Goal: Navigation & Orientation: Find specific page/section

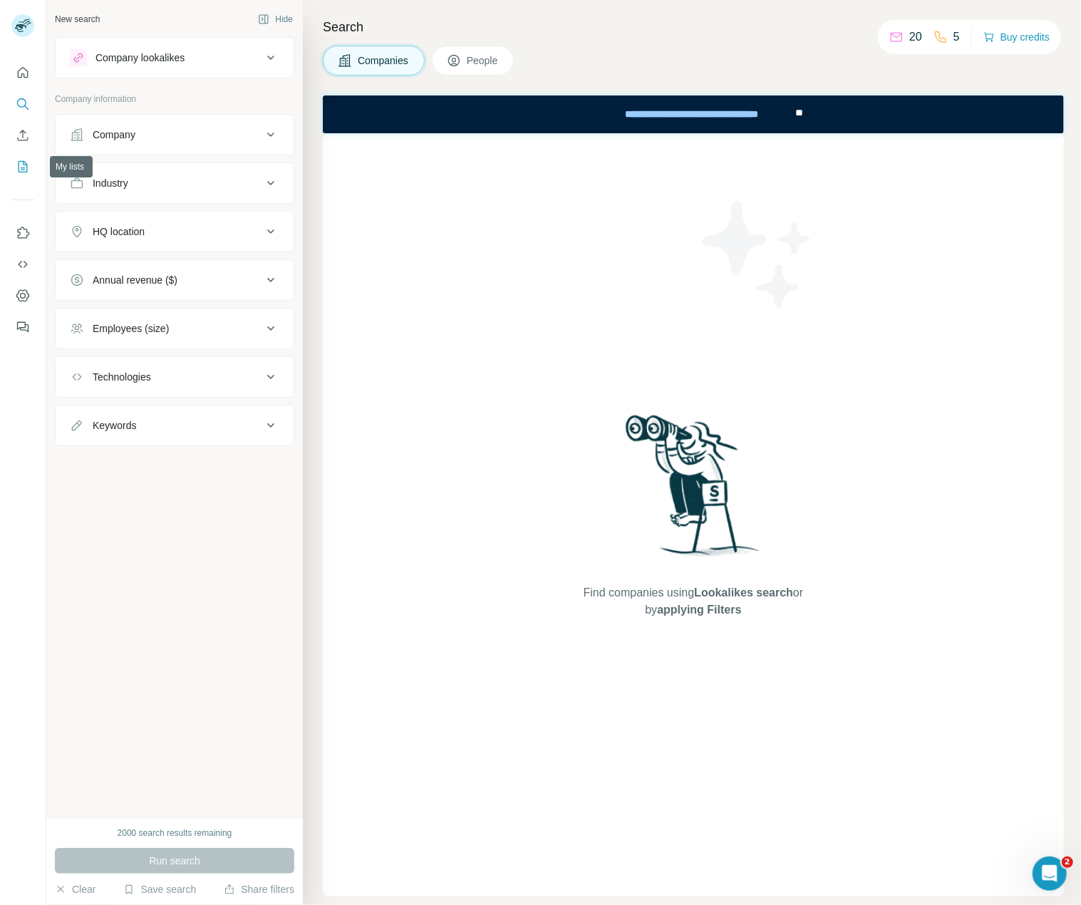
click at [20, 168] on icon "My lists" at bounding box center [23, 167] width 14 height 14
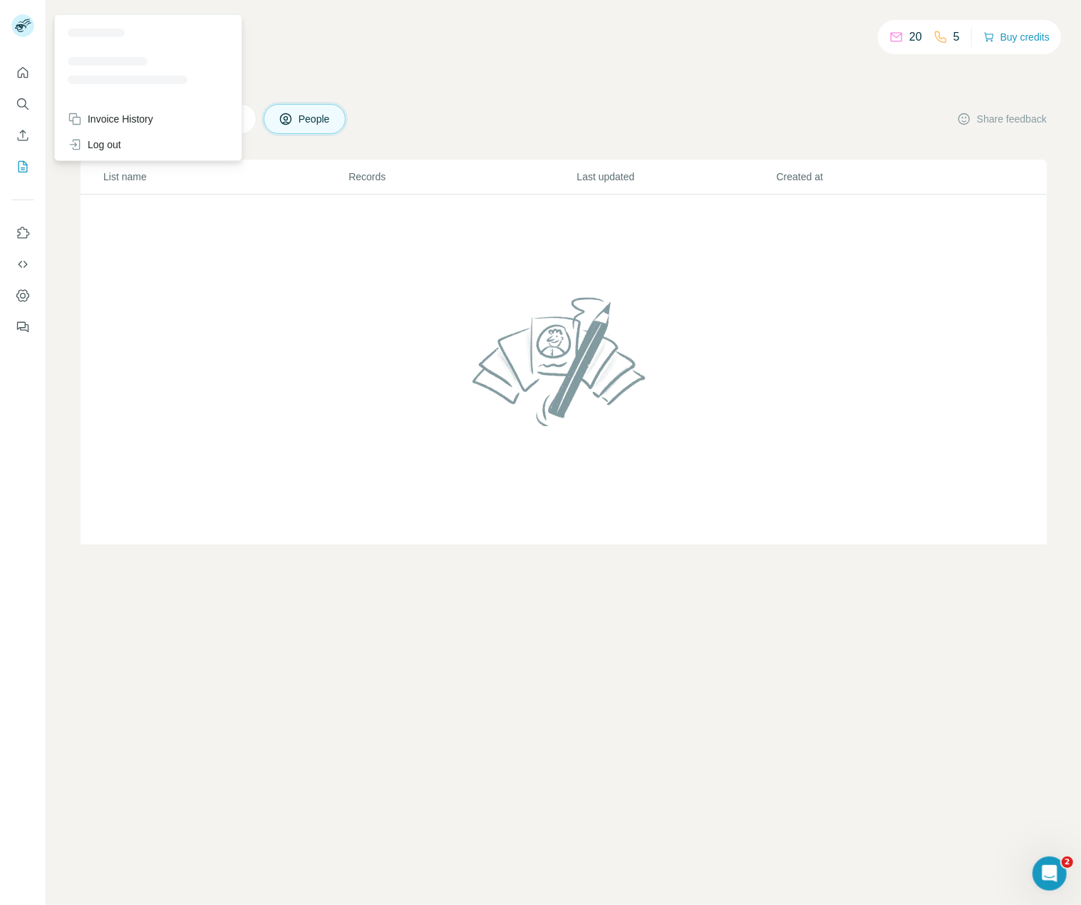
click at [27, 21] on rect at bounding box center [22, 25] width 23 height 23
click at [15, 289] on button "Dashboard" at bounding box center [22, 296] width 23 height 26
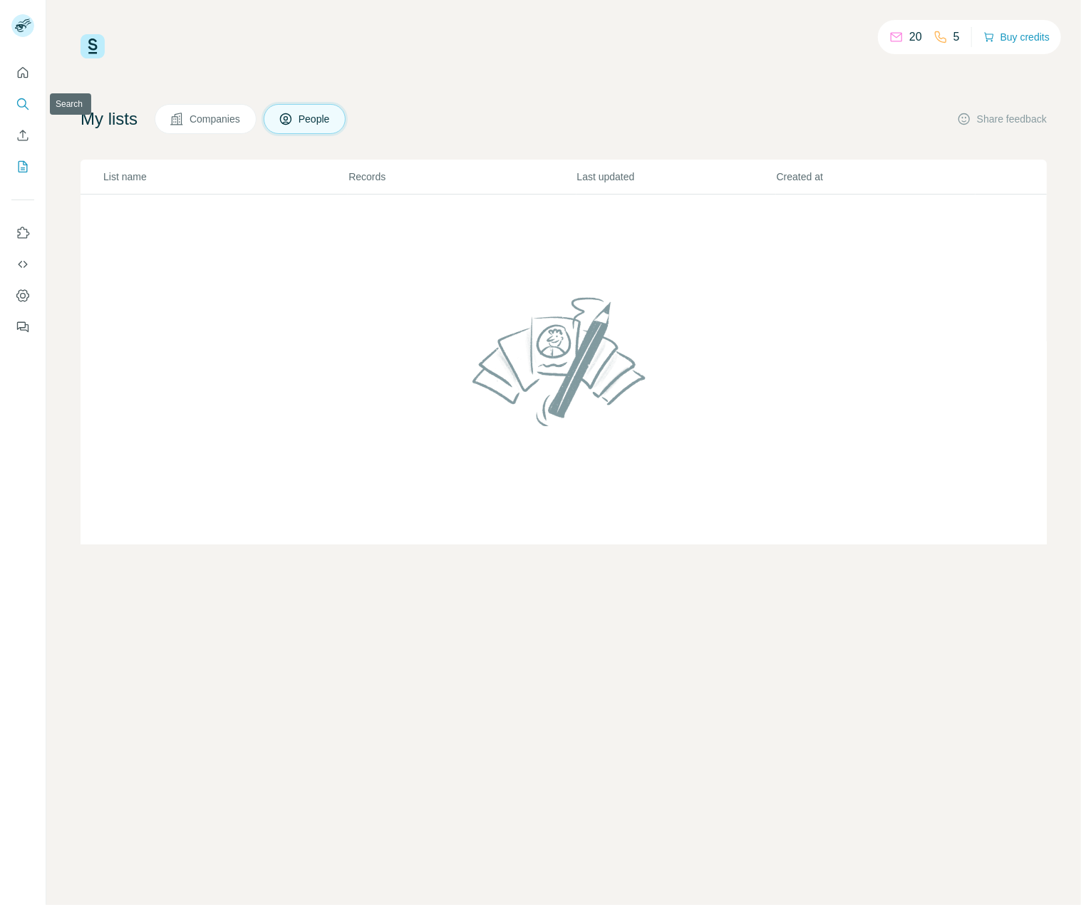
click at [21, 99] on icon "Search" at bounding box center [23, 104] width 14 height 14
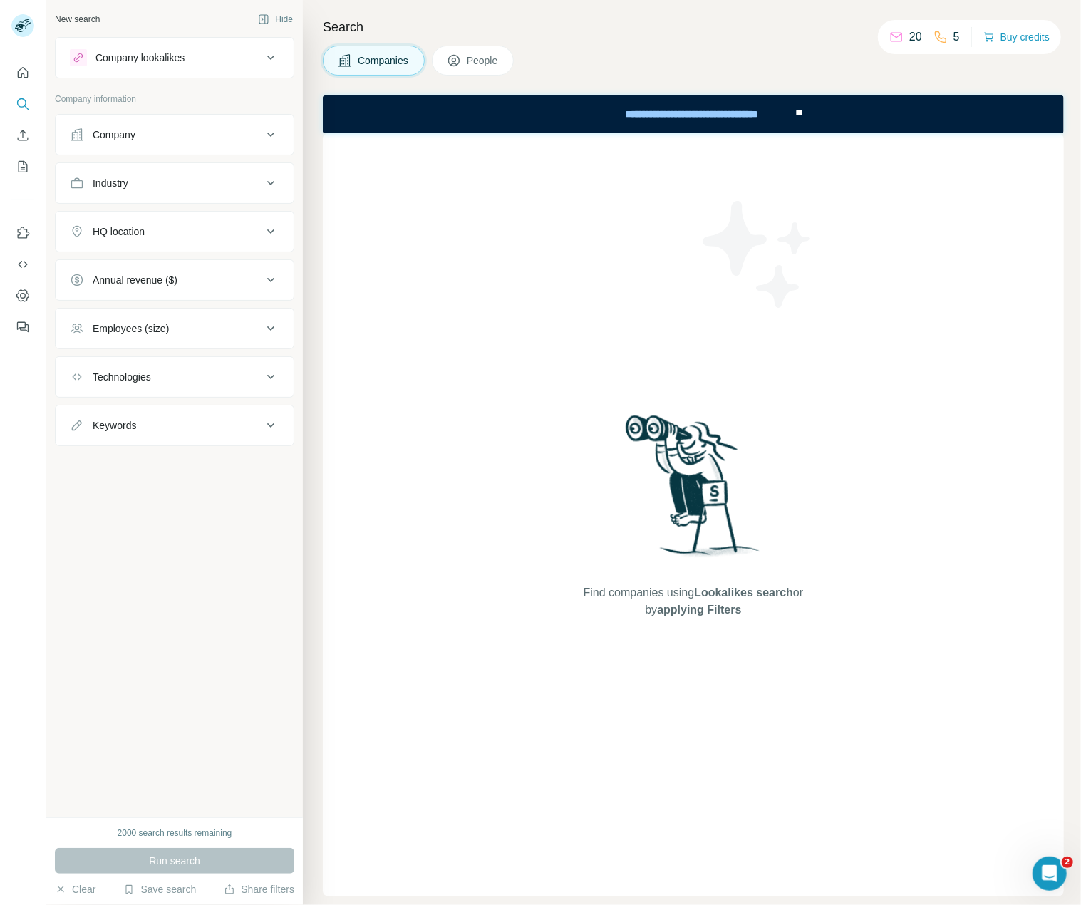
click at [6, 75] on div at bounding box center [23, 195] width 46 height 289
click at [19, 72] on icon "Quick start" at bounding box center [23, 73] width 14 height 14
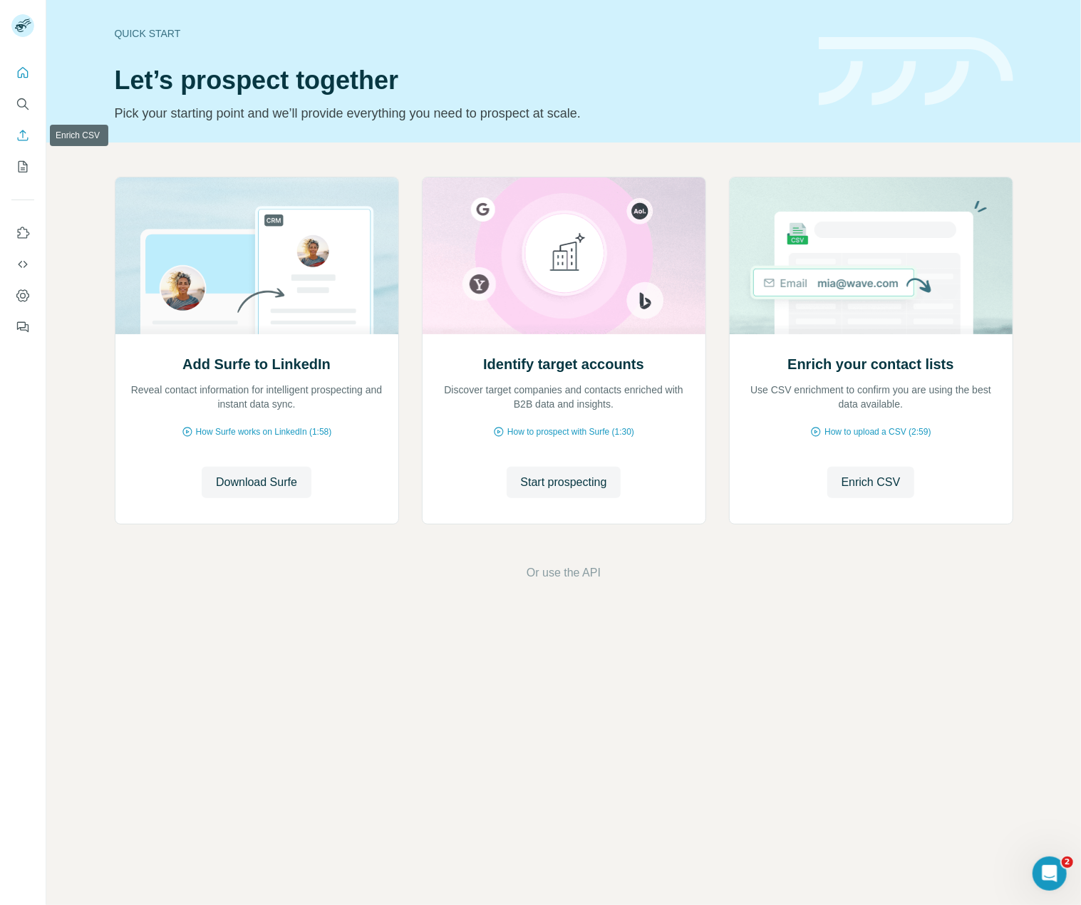
click at [23, 140] on icon "Enrich CSV" at bounding box center [23, 135] width 11 height 11
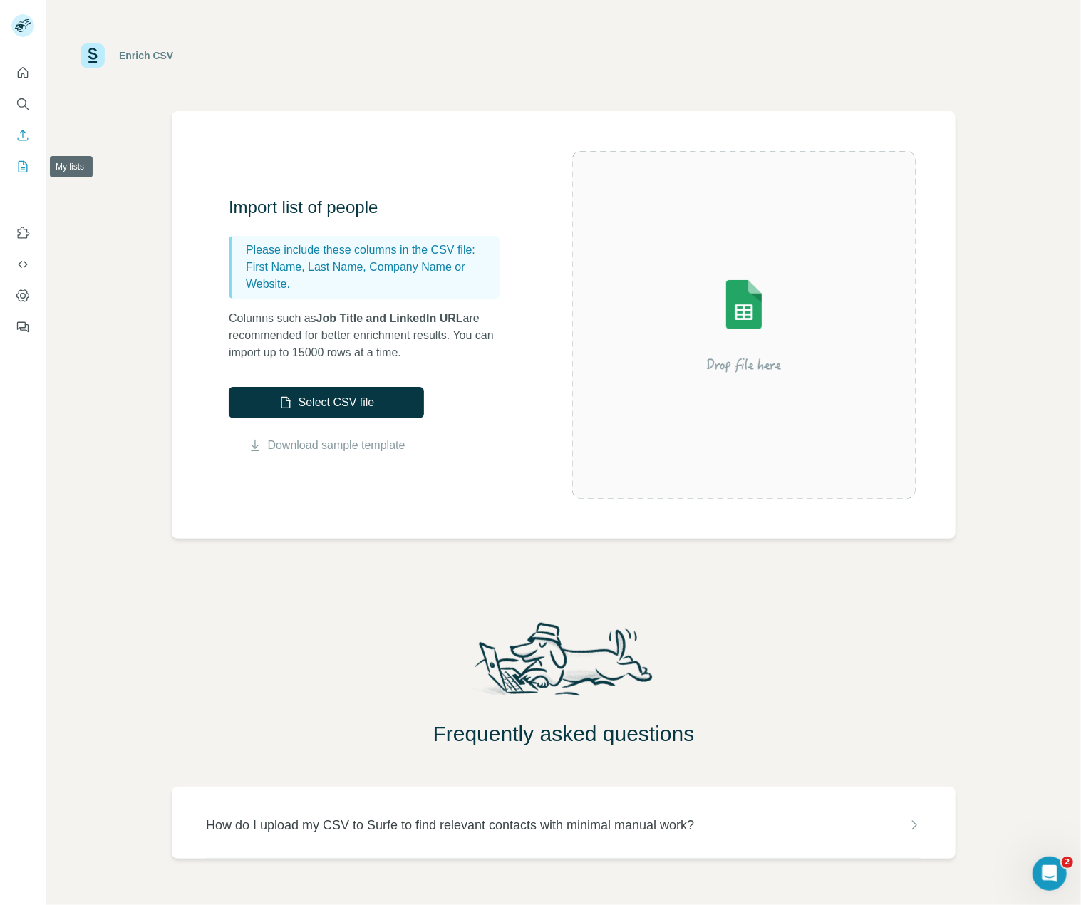
click at [23, 163] on icon "My lists" at bounding box center [23, 167] width 14 height 14
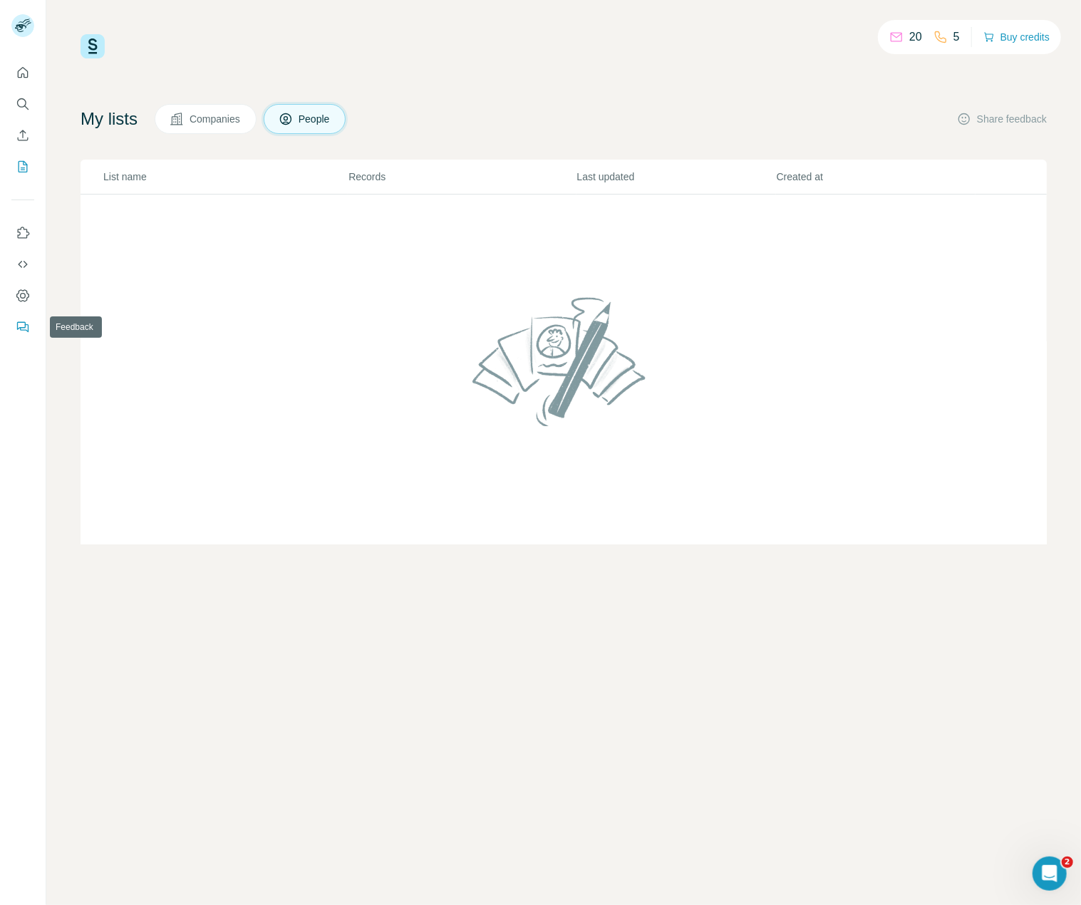
click at [21, 326] on icon "Feedback" at bounding box center [23, 327] width 14 height 14
